Goal: Complete application form

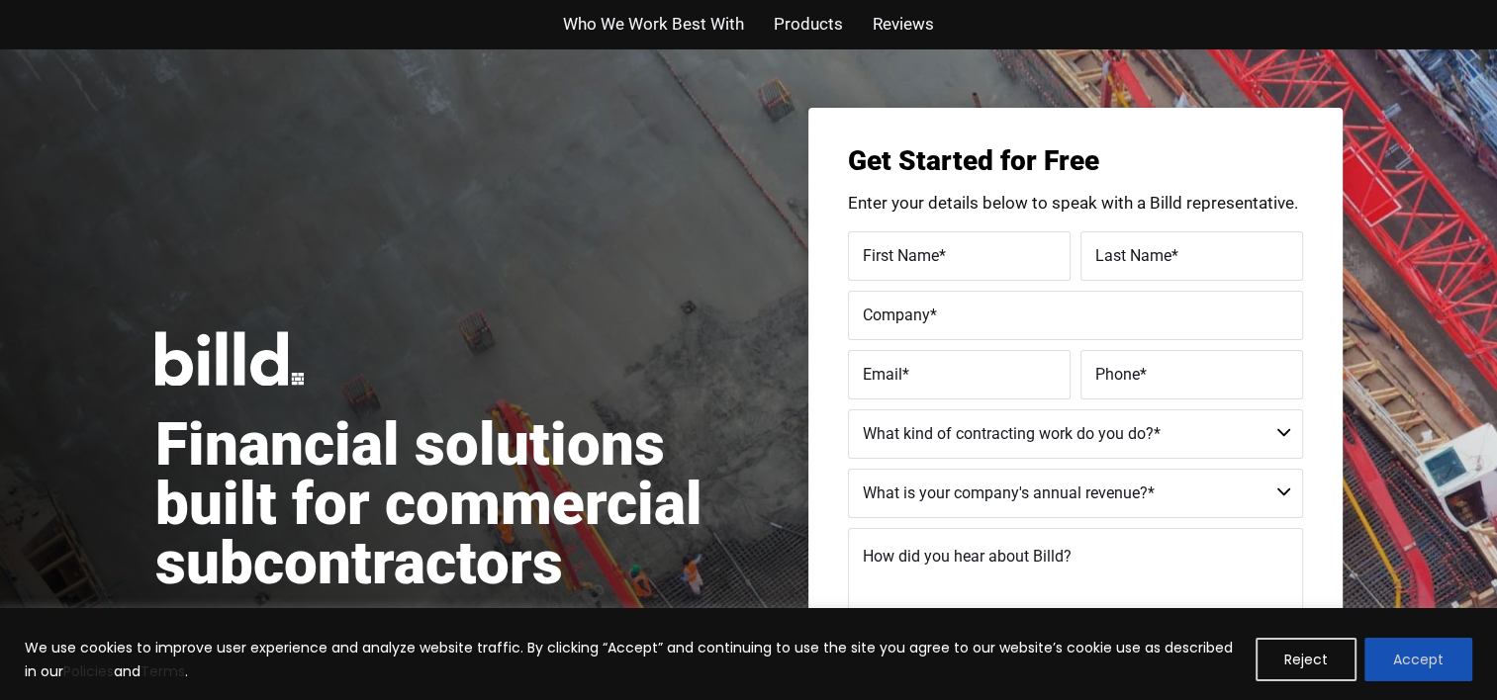
click at [1430, 654] on button "Accept" at bounding box center [1418, 660] width 108 height 44
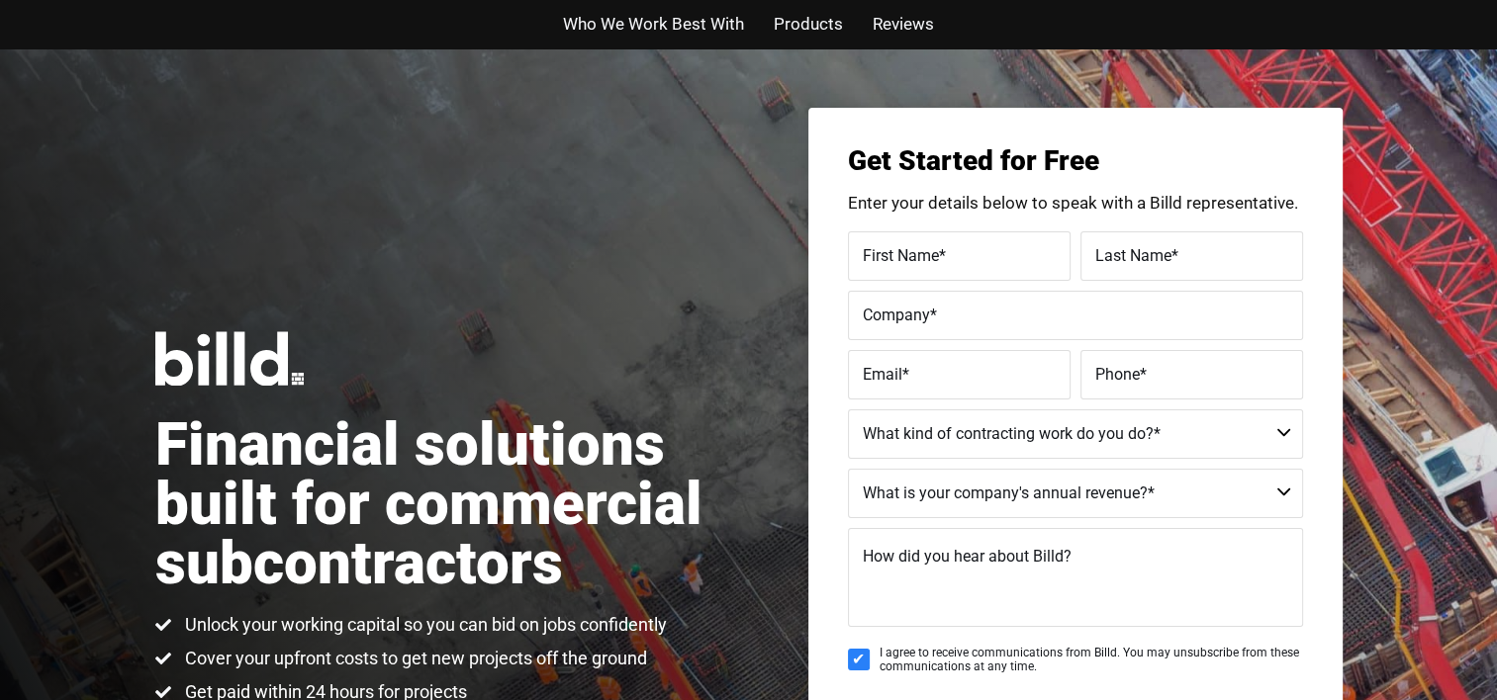
click at [908, 258] on span "First Name" at bounding box center [901, 254] width 76 height 19
click at [908, 258] on input "First Name *" at bounding box center [959, 256] width 223 height 49
type input "Andrew"
type input "Zimmer"
type input "OEM Industrial Solutions, DBA Tenco Hydro"
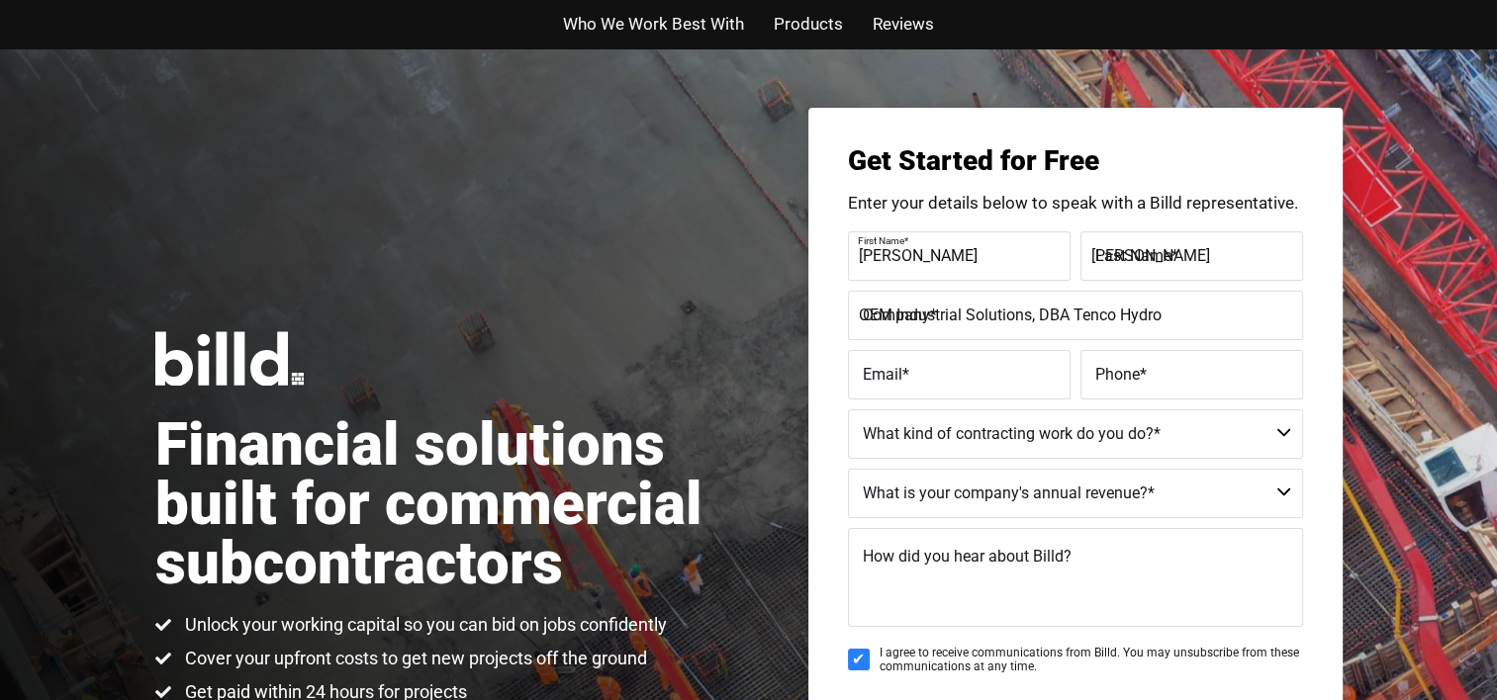
type input "accounting@tencohydro.com"
type input "(708) 387-0700"
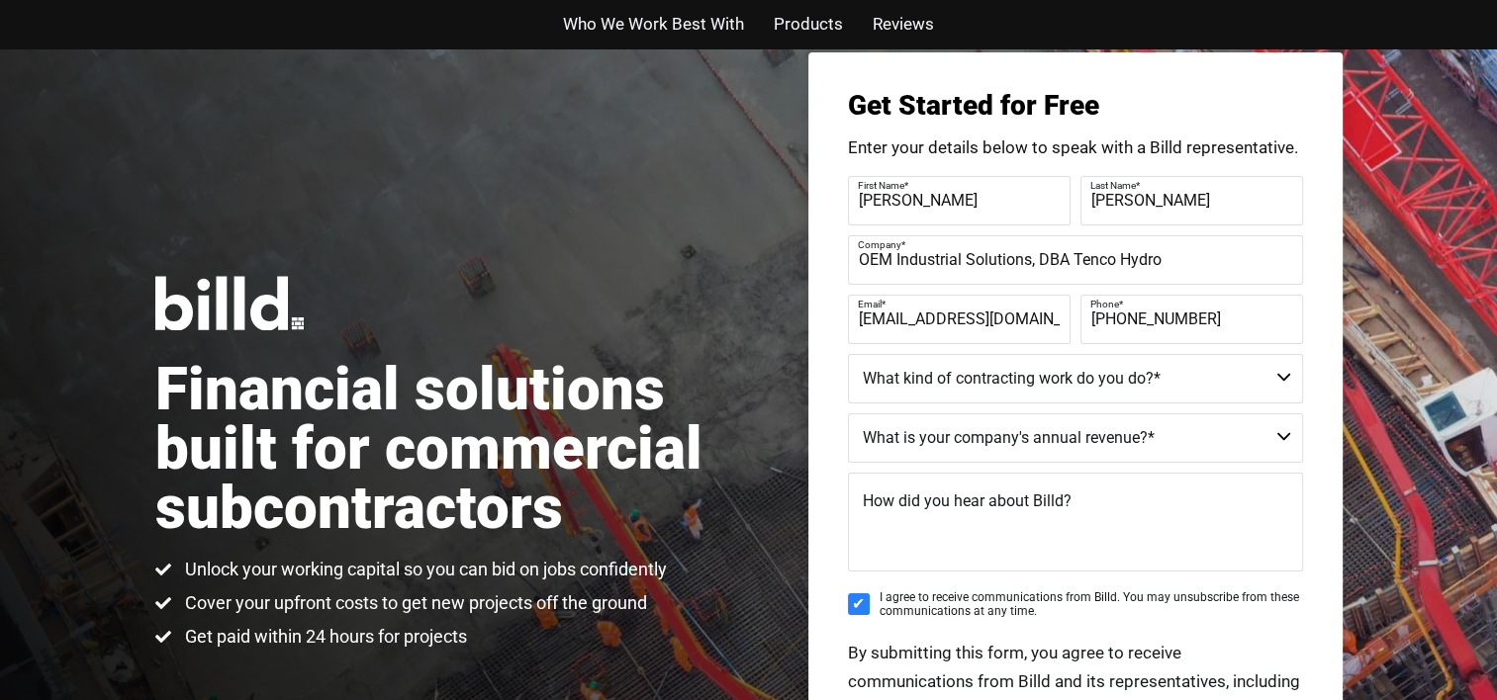
scroll to position [99, 0]
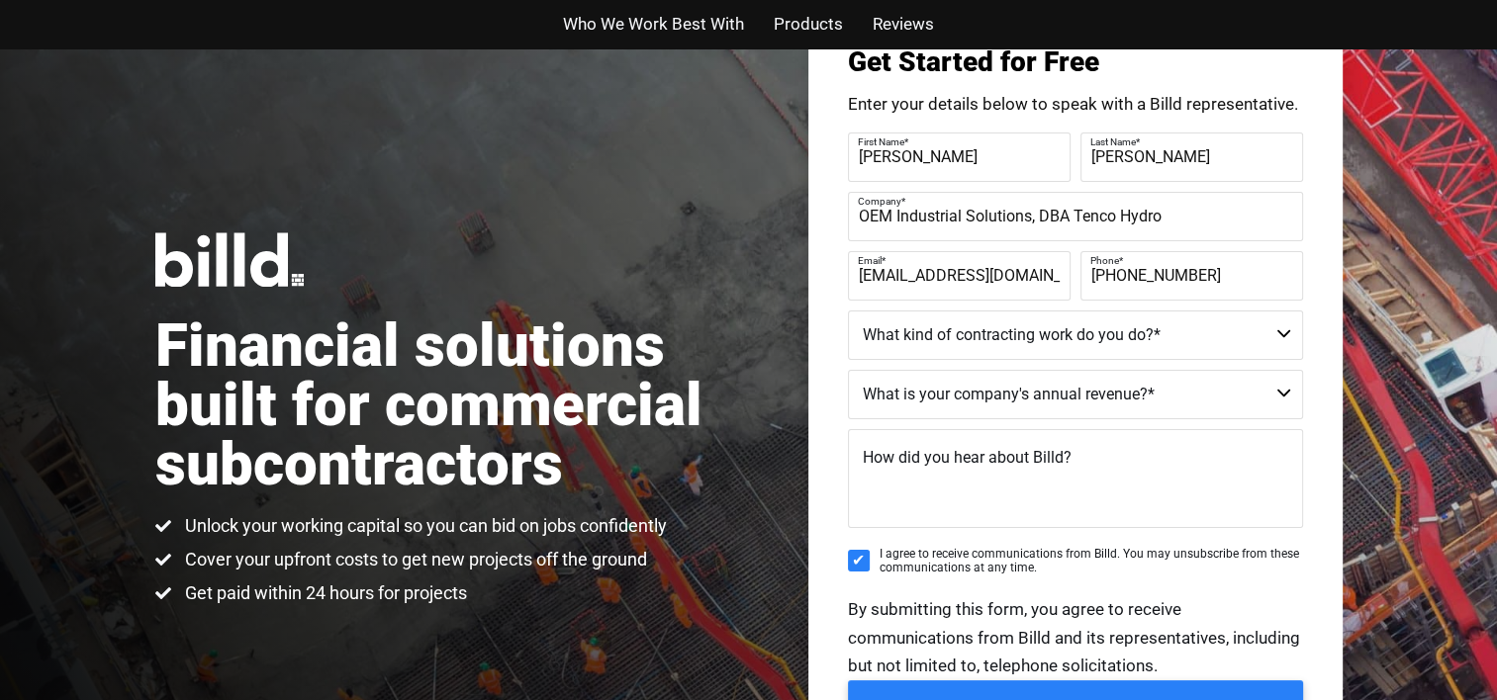
click at [1134, 344] on select "Commercial Commercial and Residential Residential Not a Contractor" at bounding box center [1075, 335] width 455 height 49
select select "Commercial"
click at [848, 311] on select "Commercial Commercial and Residential Residential Not a Contractor" at bounding box center [1075, 335] width 455 height 49
click at [1035, 397] on select "$40M + $25M - $40M $8M - $25M $4M - $8M $2M - $4M $1M - $2M Less than $1M" at bounding box center [1075, 394] width 455 height 49
select select "$1M - $2M"
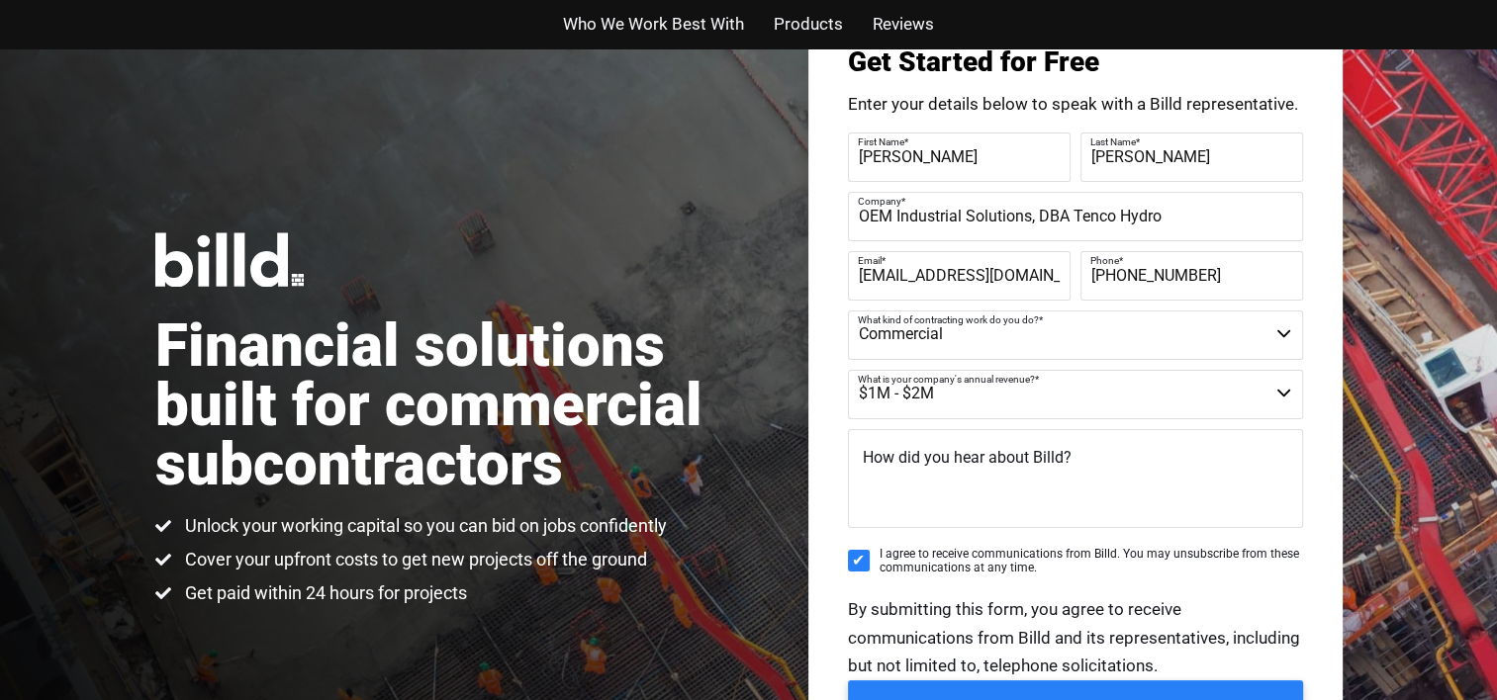
click at [848, 370] on select "$40M + $25M - $40M $8M - $25M $4M - $8M $2M - $4M $1M - $2M Less than $1M" at bounding box center [1075, 394] width 455 height 49
click at [928, 463] on span "How did you hear about Billd?" at bounding box center [967, 457] width 209 height 19
click at [928, 463] on textarea "How did you hear about Billd?" at bounding box center [1075, 478] width 455 height 99
type textarea "G"
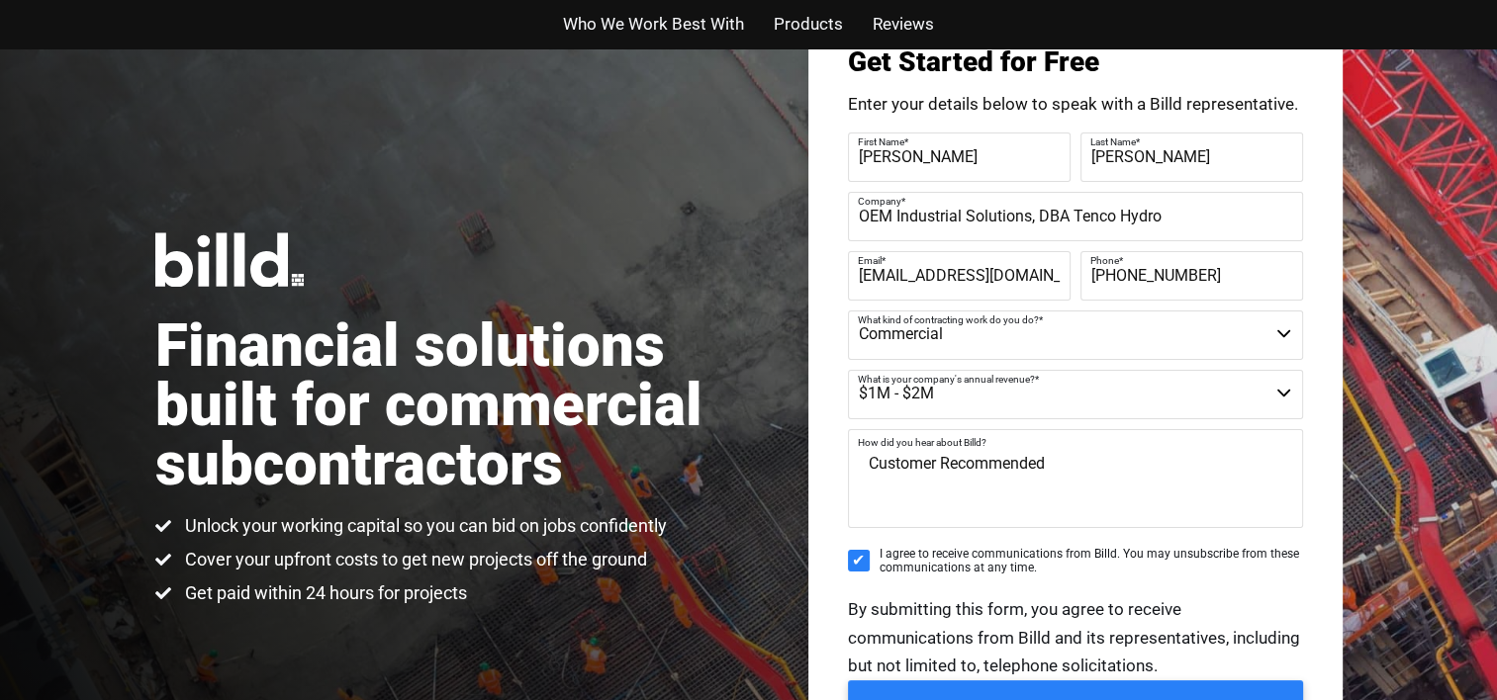
scroll to position [198, 0]
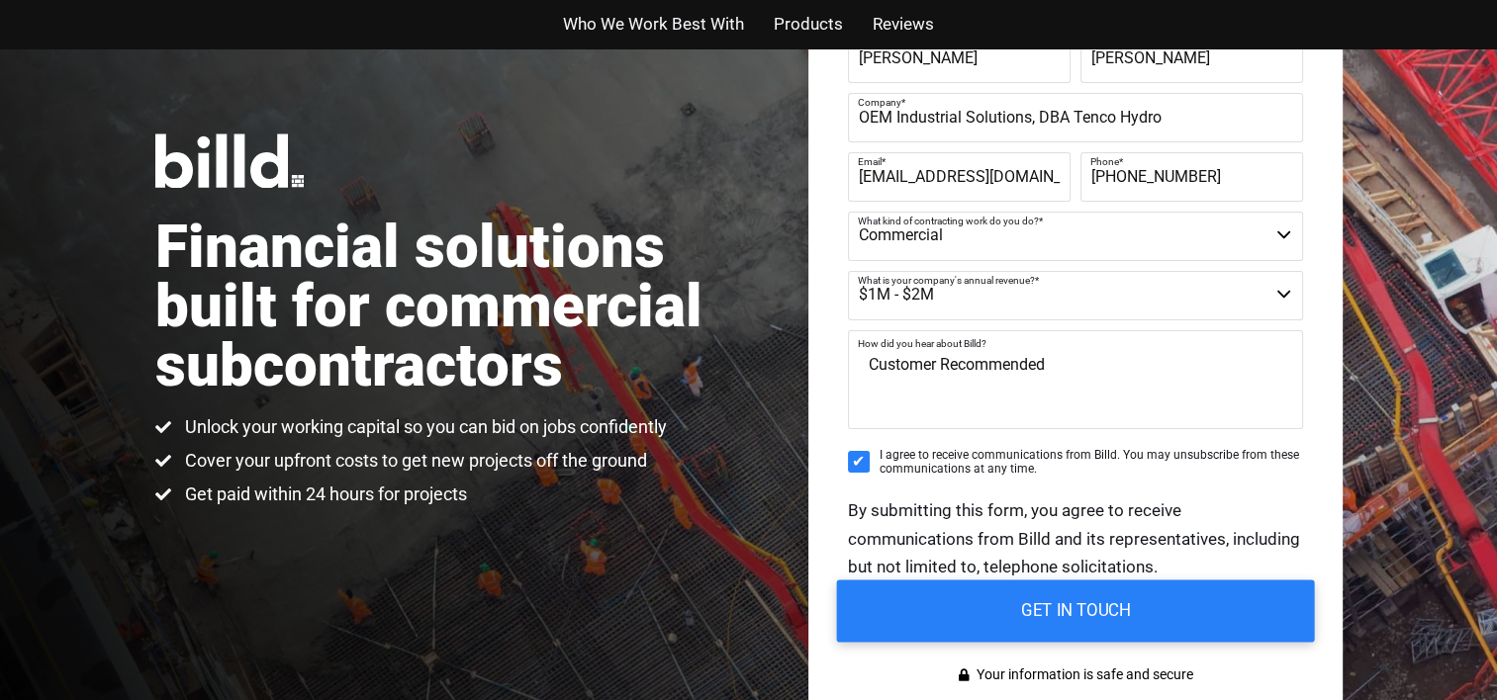
type textarea "Customer Recommended"
click at [1053, 611] on input "GET IN TOUCH" at bounding box center [1075, 612] width 478 height 62
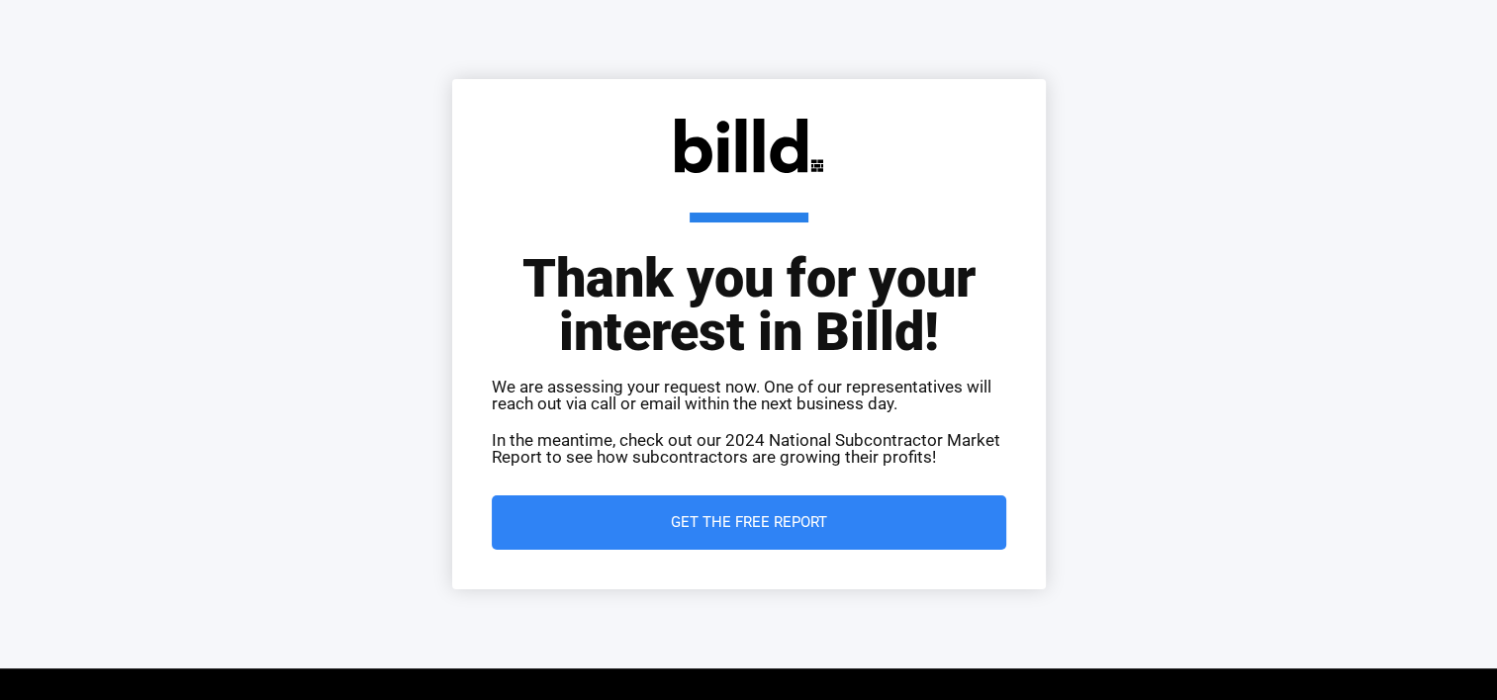
click at [778, 520] on span "Get the Free Report" at bounding box center [749, 522] width 156 height 15
